Goal: Transaction & Acquisition: Purchase product/service

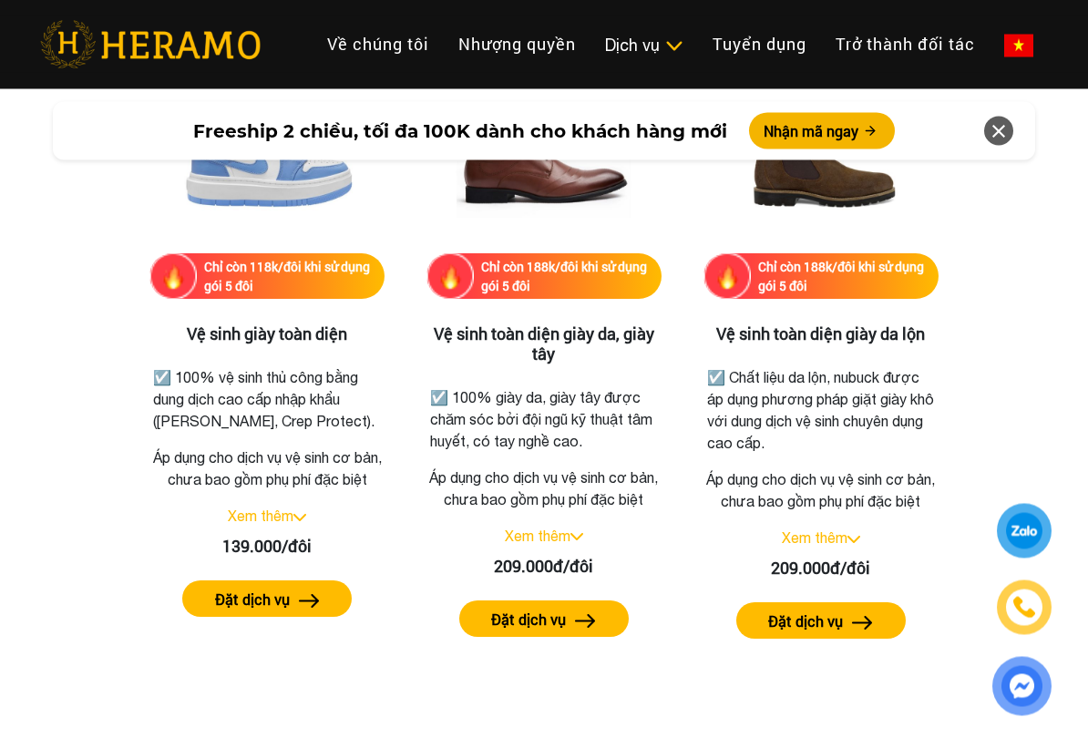
scroll to position [2561, 0]
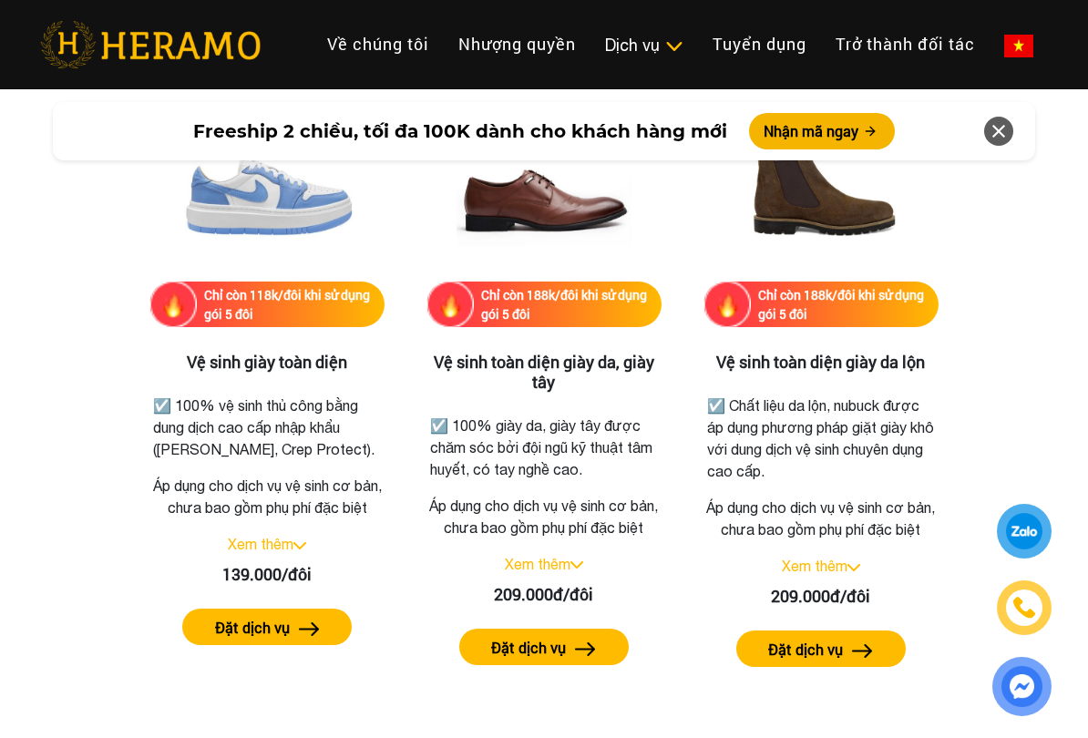
click at [244, 552] on link "Xem thêm" at bounding box center [261, 544] width 66 height 16
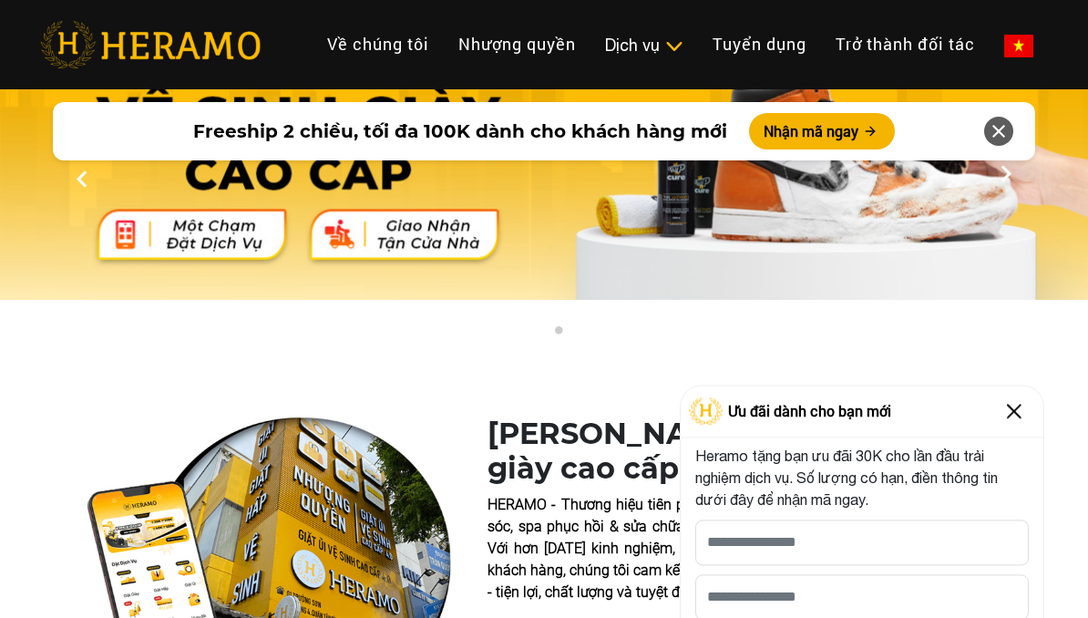
scroll to position [0, 0]
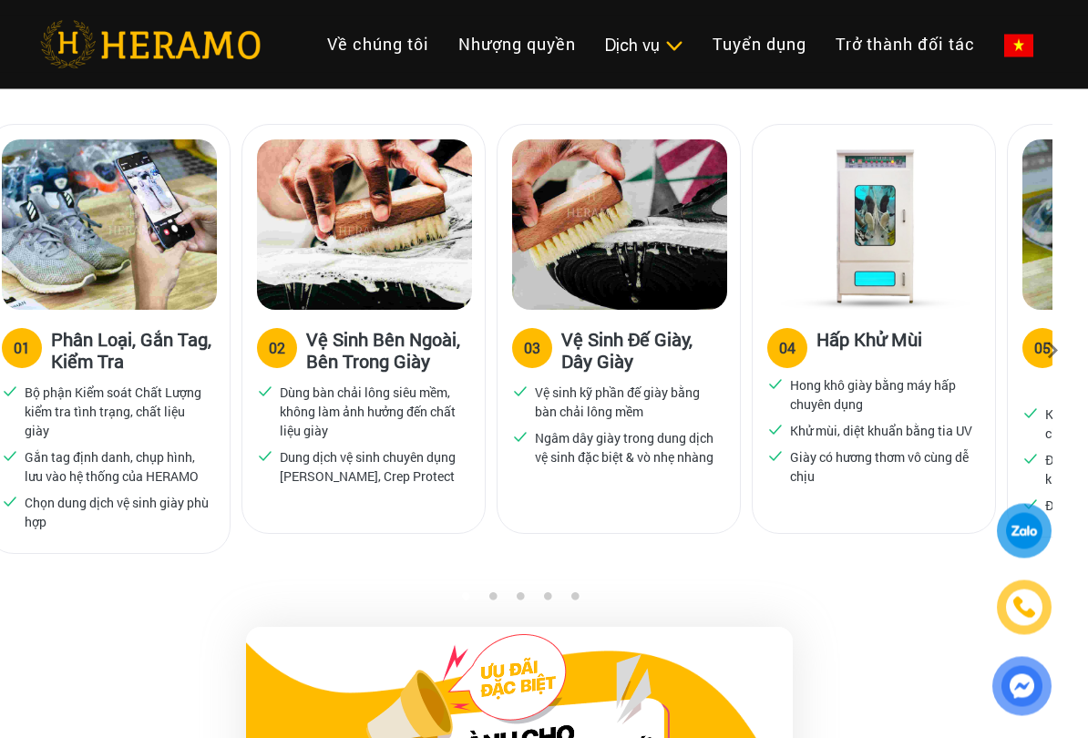
scroll to position [1275, 41]
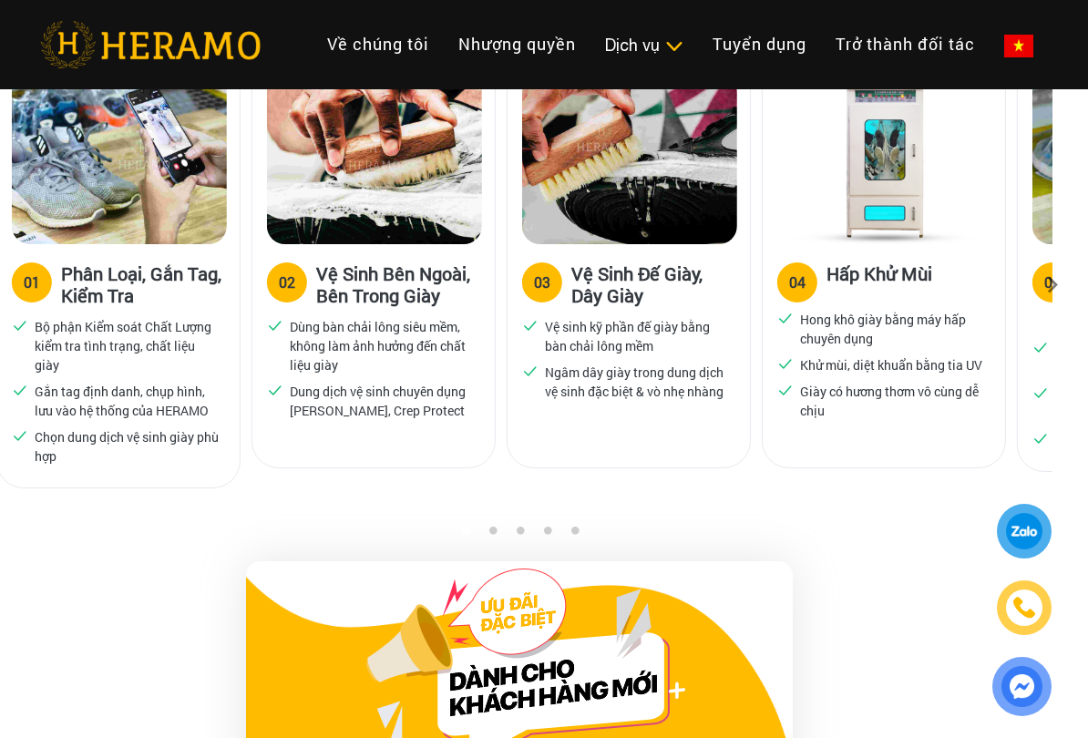
click at [207, 525] on div "01 Phân Loại, Gắn Tag, Kiểm Tra Bộ phận Kiểm soát Chất Lượng kiểm tra tình trạn…" at bounding box center [123, 291] width 255 height 466
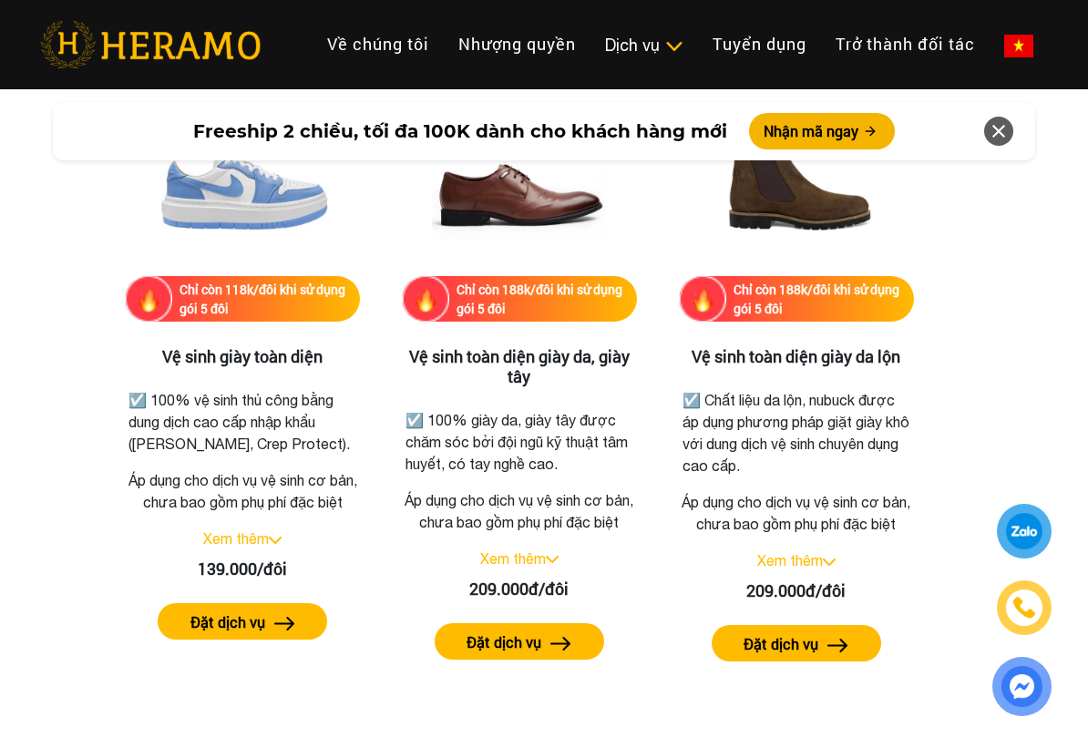
scroll to position [2575, 41]
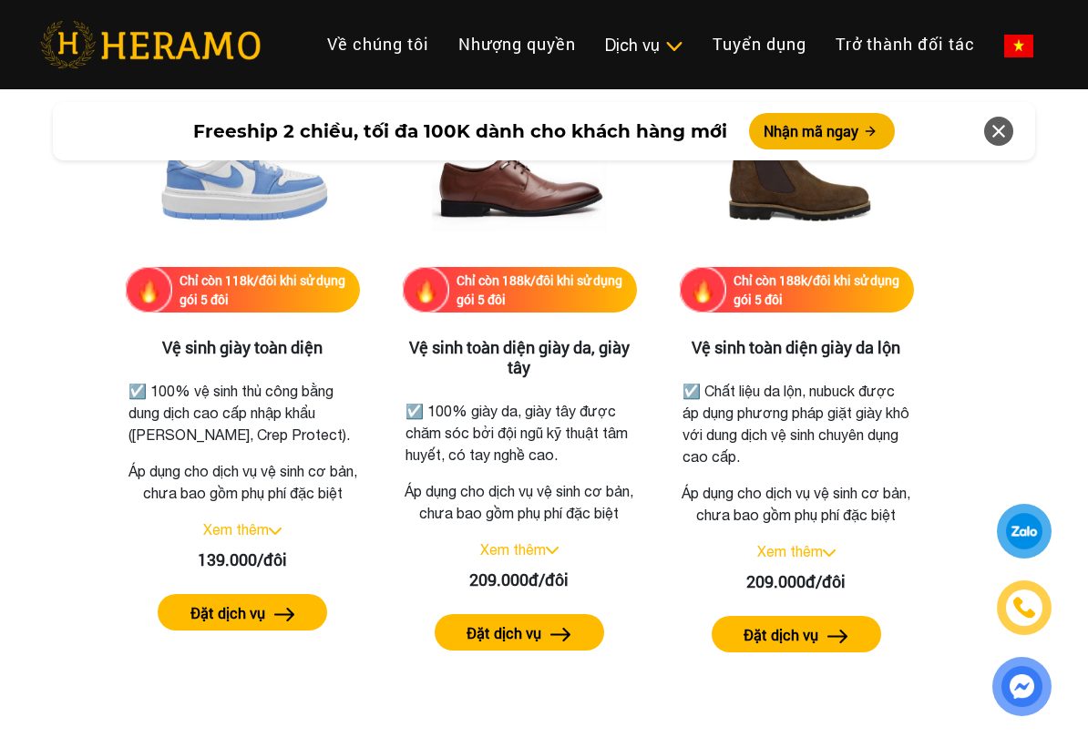
click at [230, 537] on link "Xem thêm" at bounding box center [236, 529] width 66 height 16
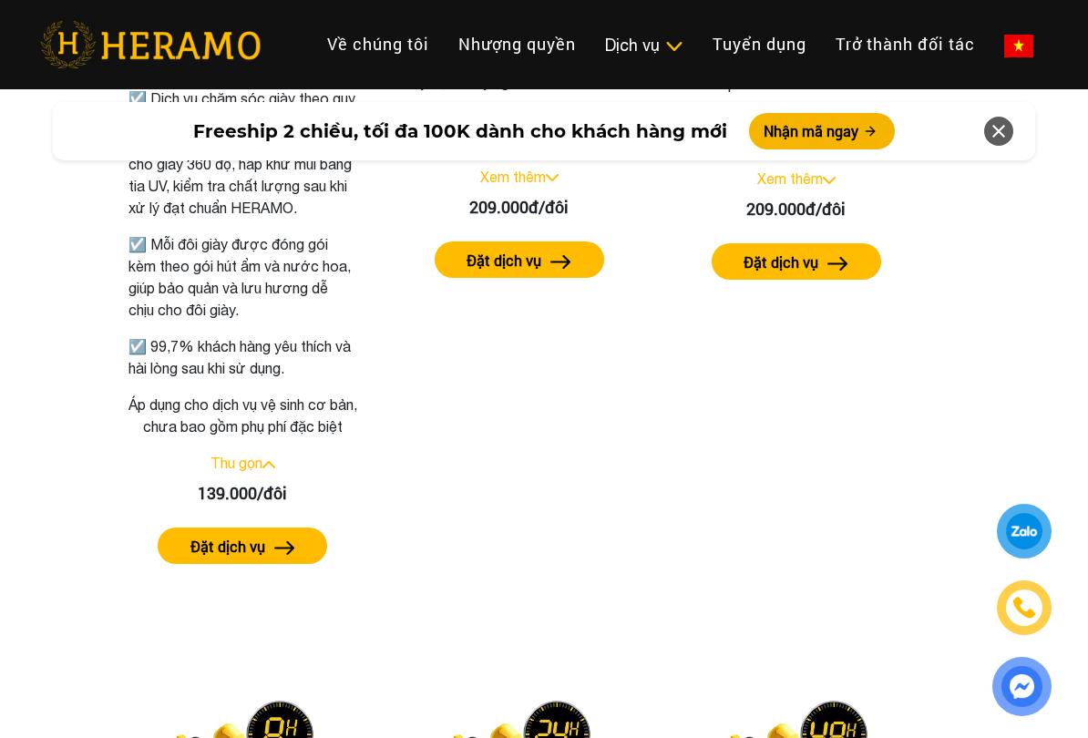
scroll to position [2996, 41]
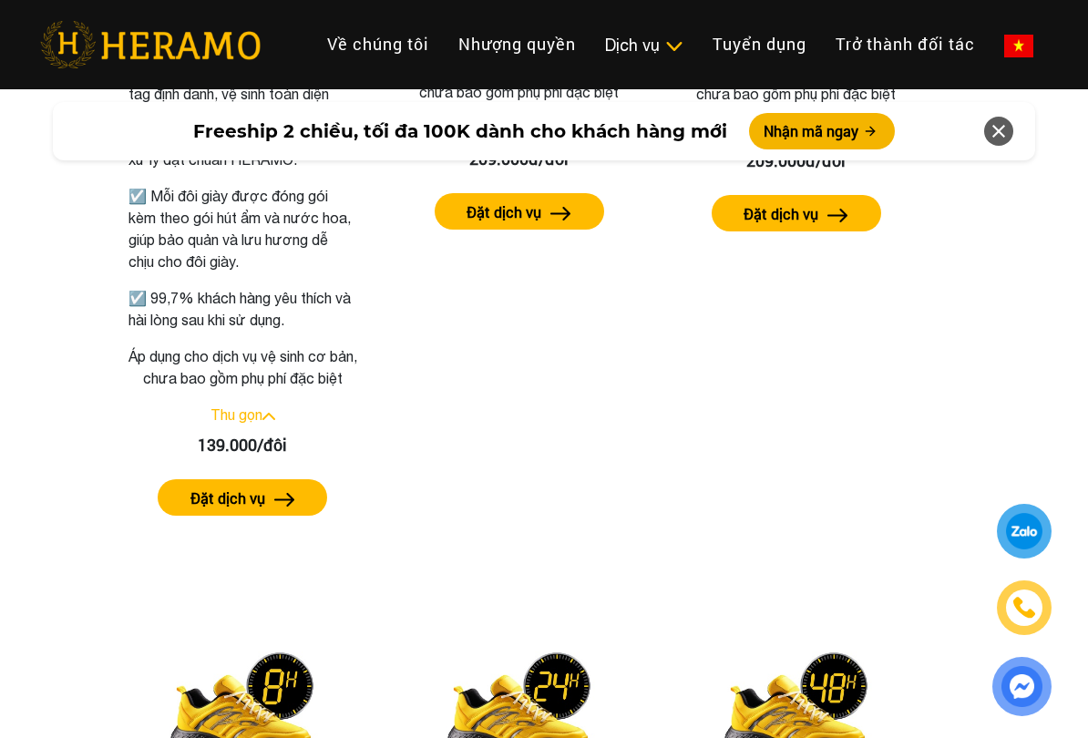
click at [201, 509] on label "Đặt dịch vụ" at bounding box center [227, 498] width 75 height 22
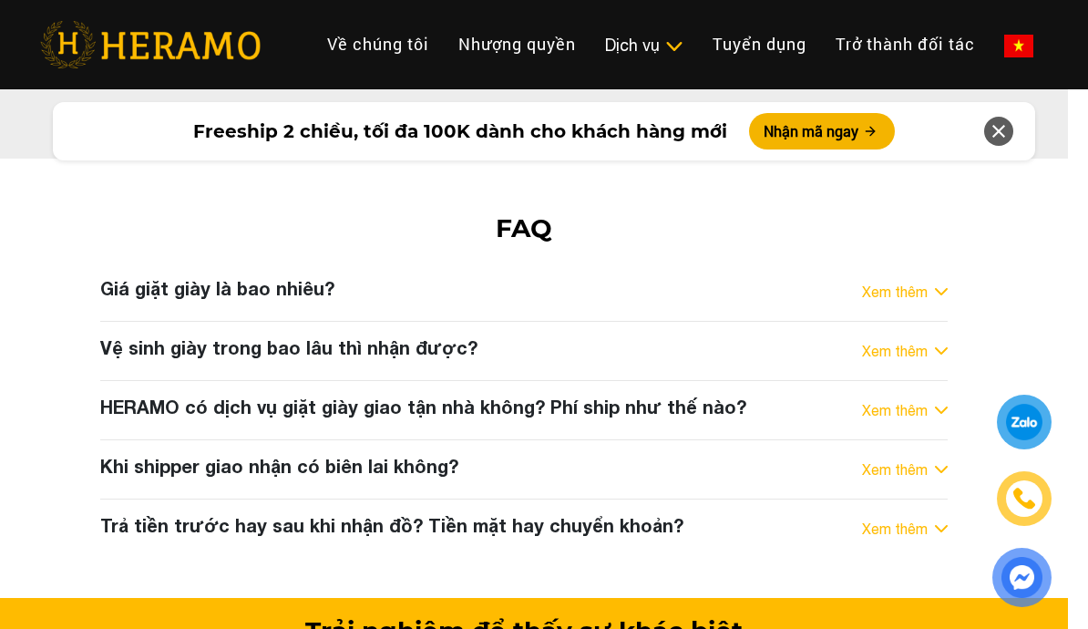
scroll to position [10449, 20]
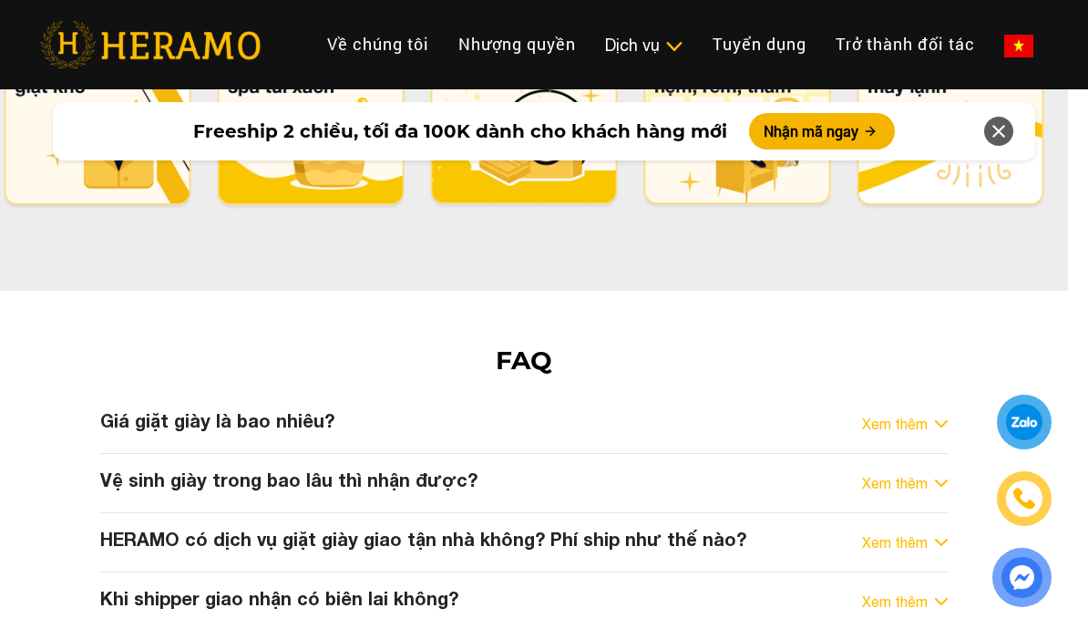
click at [0, 0] on link "Vệ sinh giày" at bounding box center [0, 0] width 0 height 0
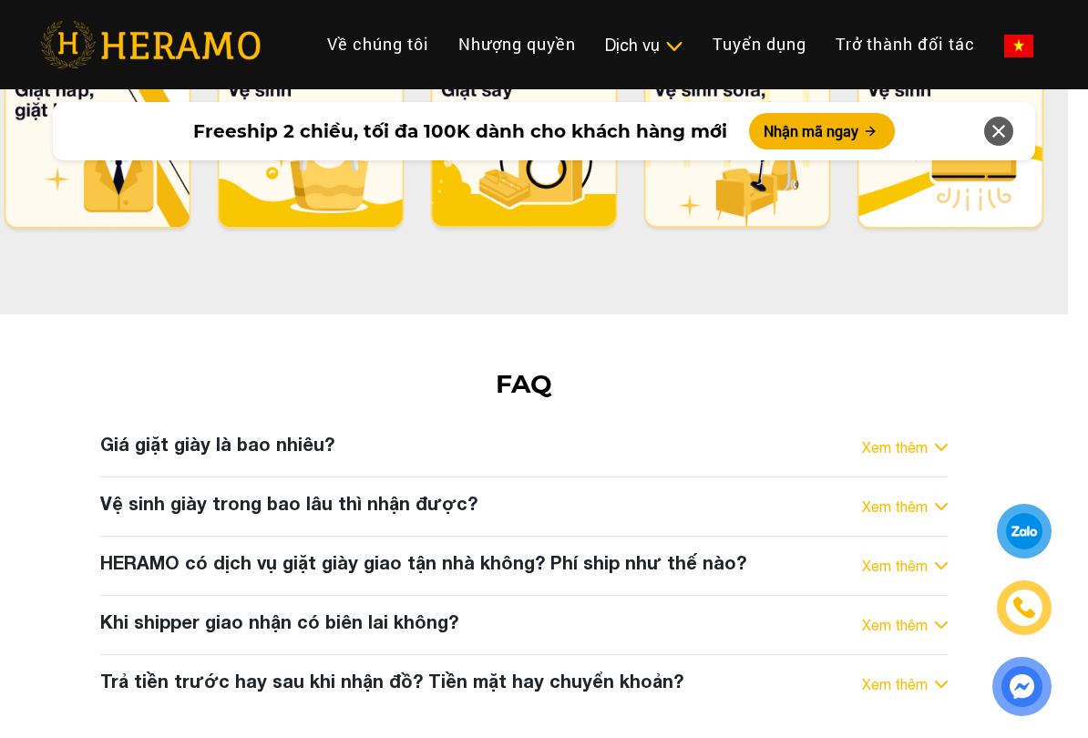
scroll to position [10424, 20]
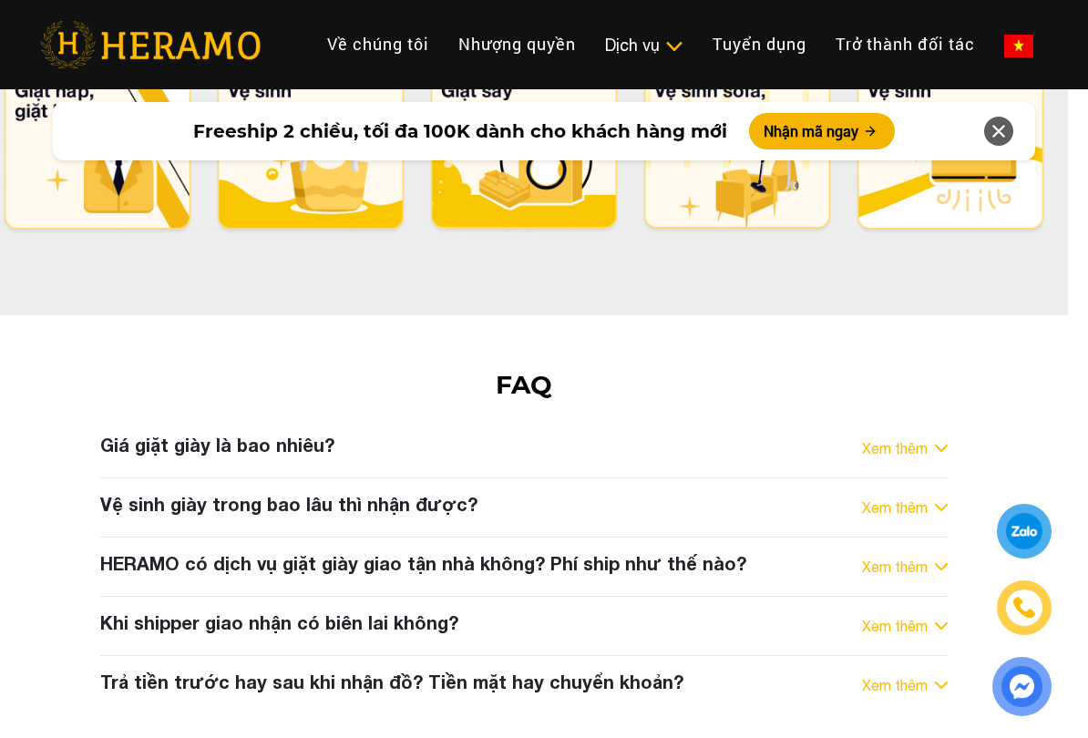
click at [674, 46] on img at bounding box center [673, 46] width 19 height 18
click at [0, 0] on link "Vệ sinh giày" at bounding box center [0, 0] width 0 height 0
click at [517, 370] on div "FAQ Giá giặt giày là bao nhiêu? Xem thêm - Giá vệ sinh giày toàn diện tại [GEOG…" at bounding box center [524, 535] width 1088 height 330
click at [308, 434] on h3 "Giá giặt giày là bao nhiêu?" at bounding box center [217, 445] width 234 height 22
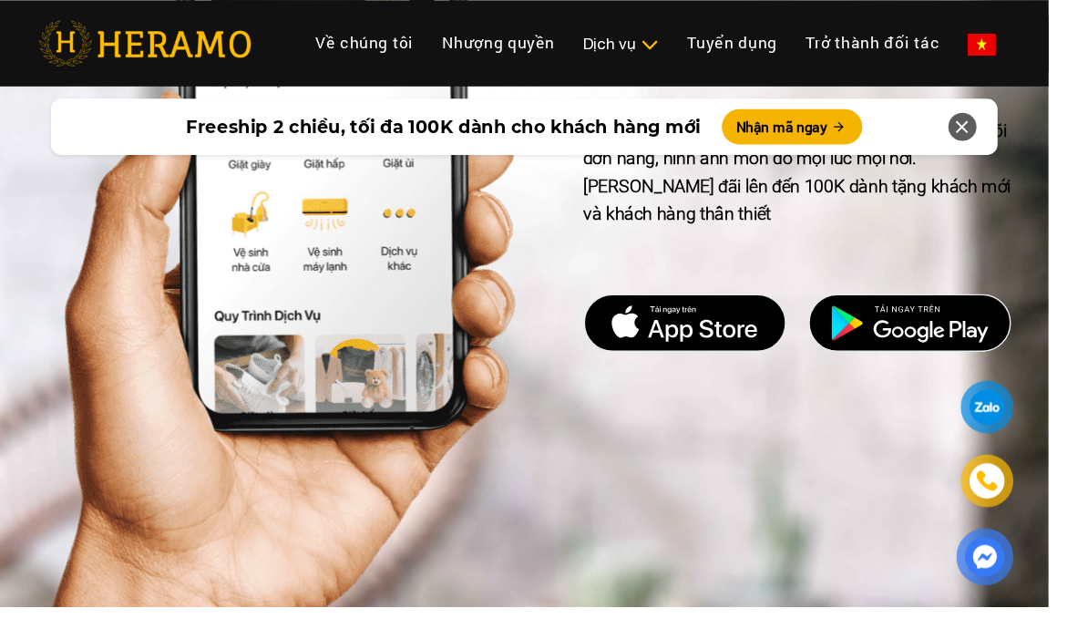
scroll to position [9628, 0]
